Goal: Task Accomplishment & Management: Use online tool/utility

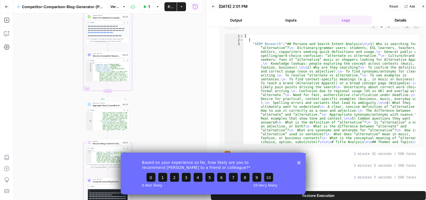
scroll to position [101, 0]
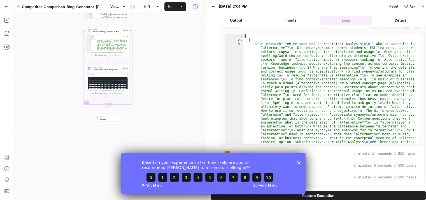
click at [297, 160] on div "Based on your experience so far, how likely are you to recommend [PERSON_NAME] …" at bounding box center [212, 173] width 185 height 42
click at [300, 162] on icon "Close survey" at bounding box center [298, 162] width 3 height 3
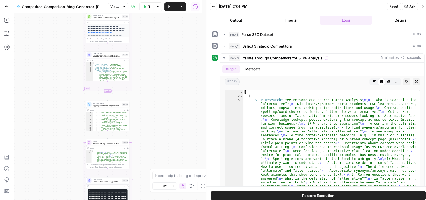
scroll to position [4, 0]
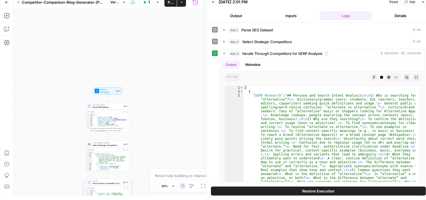
type textarea "**********"
click at [102, 120] on div "[ { "keyword_count" : 642 , "total_search_volume" : 66740 , "avg_search_volume"…" at bounding box center [111, 122] width 34 height 16
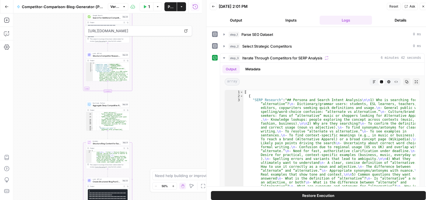
scroll to position [168, 0]
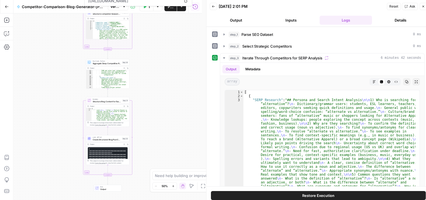
click at [101, 152] on code "**********" at bounding box center [107, 166] width 37 height 37
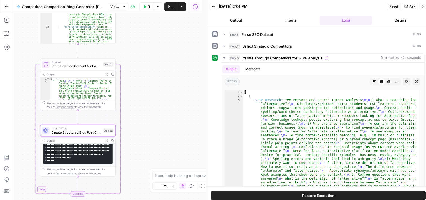
scroll to position [0, 0]
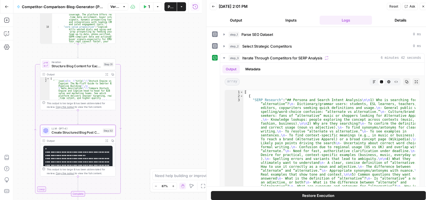
click at [107, 74] on icon "button" at bounding box center [106, 74] width 3 height 3
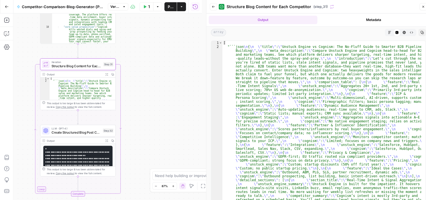
click at [387, 34] on button "Markdown" at bounding box center [389, 32] width 7 height 7
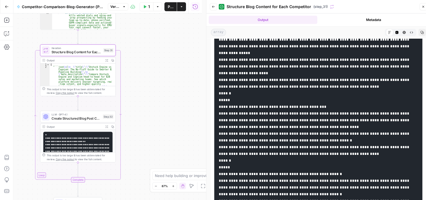
scroll to position [1905, 0]
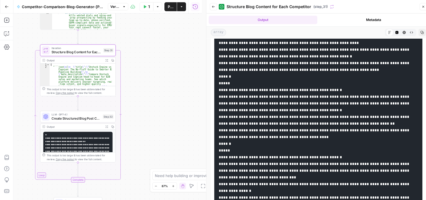
click at [105, 126] on icon "button" at bounding box center [106, 126] width 3 height 3
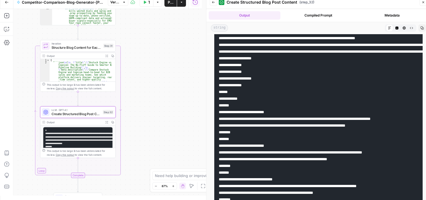
scroll to position [0, 0]
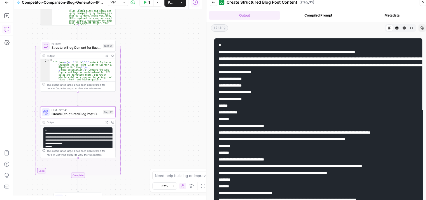
click at [7, 30] on icon "button" at bounding box center [7, 29] width 6 height 6
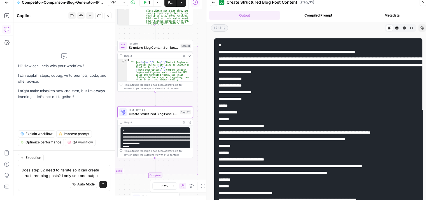
type textarea "Does step 32 need to iterate so it can create structured blog posts? I only see…"
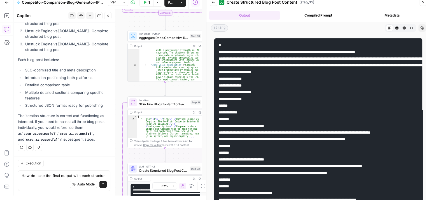
scroll to position [181, 0]
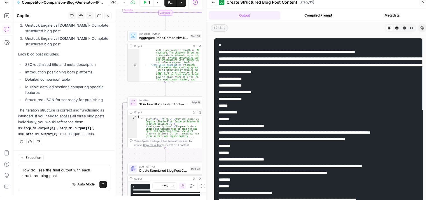
type textarea "How do I see the final output with each structured blog post?"
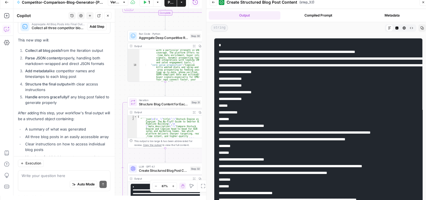
scroll to position [379, 0]
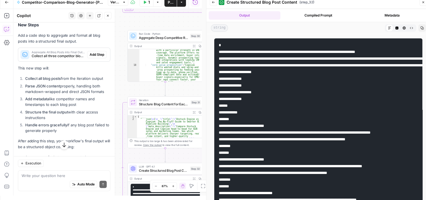
click at [90, 57] on span "Add Step" at bounding box center [97, 54] width 15 height 5
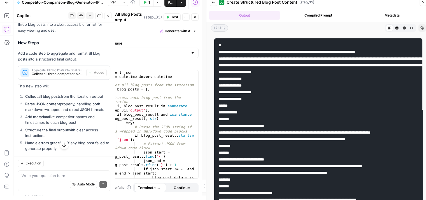
scroll to position [397, 0]
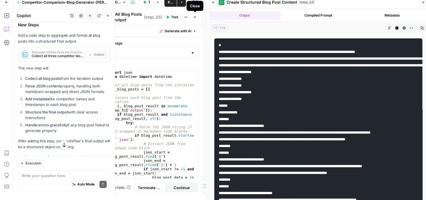
click at [194, 17] on icon "button" at bounding box center [194, 16] width 3 height 3
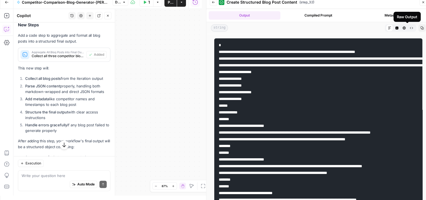
click at [410, 27] on icon "button" at bounding box center [411, 27] width 3 height 3
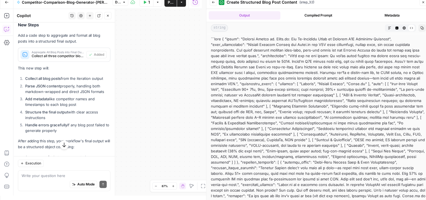
click at [410, 27] on icon at bounding box center [411, 27] width 3 height 3
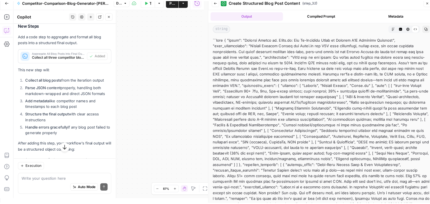
scroll to position [0, 0]
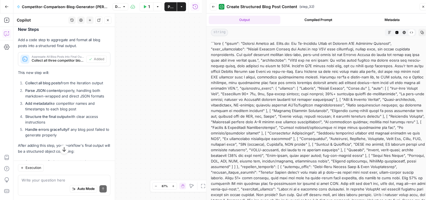
click at [422, 7] on icon "button" at bounding box center [423, 6] width 3 height 3
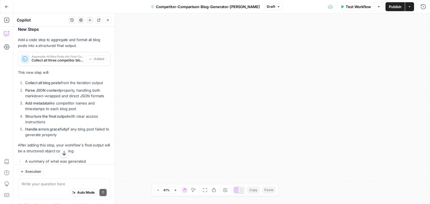
click at [158, 191] on icon "button" at bounding box center [158, 190] width 3 height 3
click at [203, 189] on icon "button" at bounding box center [205, 190] width 4 height 4
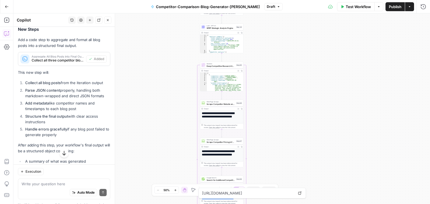
scroll to position [78, 0]
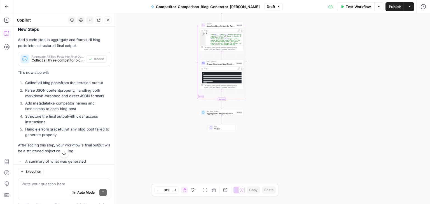
click at [213, 116] on div "**********" at bounding box center [221, 108] width 417 height 191
click at [222, 117] on icon "Edge from step_33 to end" at bounding box center [222, 120] width 1 height 8
click at [225, 114] on span "Aggregate All Blog Posts into Final Output" at bounding box center [221, 113] width 28 height 3
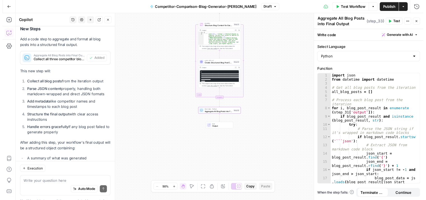
scroll to position [476, 0]
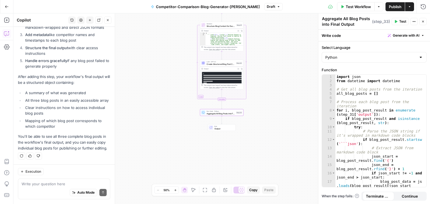
click at [400, 21] on span "Test" at bounding box center [402, 21] width 7 height 5
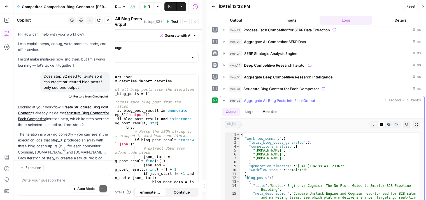
scroll to position [71, 0]
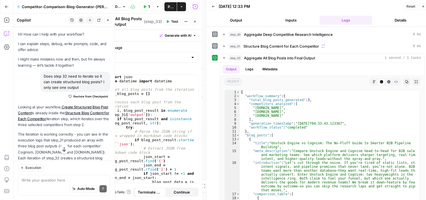
click at [170, 6] on span "Publish" at bounding box center [171, 7] width 6 height 6
